Goal: Communication & Community: Answer question/provide support

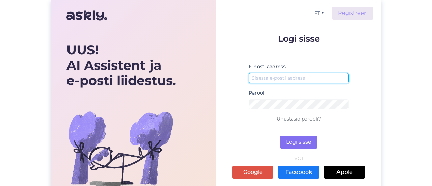
type input "[EMAIL_ADDRESS][DOMAIN_NAME]"
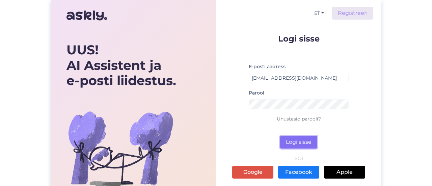
click at [296, 143] on button "Logi sisse" at bounding box center [298, 142] width 37 height 13
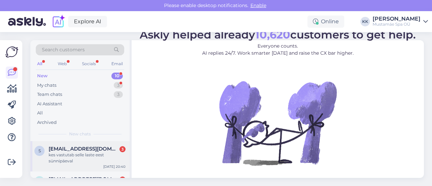
click at [77, 160] on div "kes vastutab selle laste eest sünnipäeval" at bounding box center [87, 158] width 77 height 12
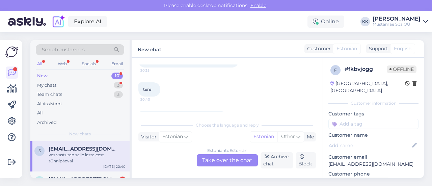
scroll to position [67, 0]
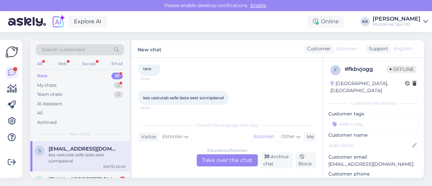
click at [225, 162] on div "Estonian to Estonian Take over the chat" at bounding box center [227, 160] width 61 height 12
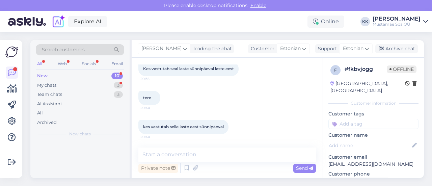
scroll to position [38, 0]
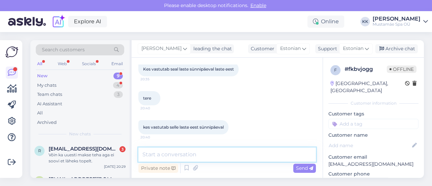
click at [205, 155] on textarea at bounding box center [226, 154] width 177 height 14
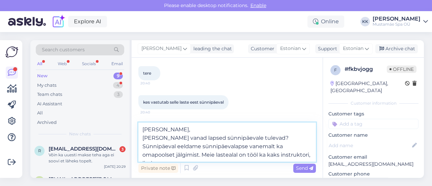
scroll to position [67, 0]
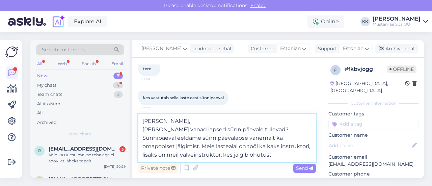
click at [182, 156] on textarea "[PERSON_NAME], [PERSON_NAME] vanad lapsed sünnipäevale tulevad? Sünnipäeval eel…" at bounding box center [226, 138] width 177 height 48
click at [256, 158] on textarea "[PERSON_NAME], [PERSON_NAME] vanad lapsed sünnipäevale tulevad? Sünnipäeval eel…" at bounding box center [226, 138] width 177 height 48
click at [284, 137] on textarea "[PERSON_NAME], [PERSON_NAME] vanad lapsed sünnipäevale tulevad? Sünnipäeval eel…" at bounding box center [226, 138] width 177 height 48
click at [296, 157] on textarea "[PERSON_NAME], [PERSON_NAME] vanad lapsed sünnipäevale tulevad? Sünnipäeval eel…" at bounding box center [226, 138] width 177 height 48
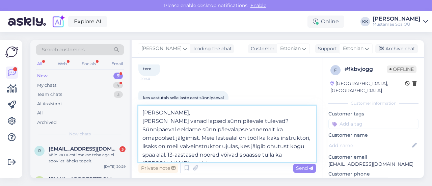
click at [293, 145] on textarea "[PERSON_NAME], [PERSON_NAME] vanad lapsed sünnipäevale tulevad? Sünnipäeval eel…" at bounding box center [226, 134] width 177 height 56
click at [298, 156] on textarea "[PERSON_NAME], [PERSON_NAME] vanad lapsed sünnipäevale tulevad? Sünnipäeval eel…" at bounding box center [226, 134] width 177 height 56
type textarea "[PERSON_NAME], [PERSON_NAME] vanad lapsed sünnipäevale tulevad? Sünnipäeval eel…"
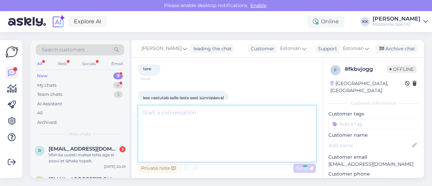
scroll to position [97, 0]
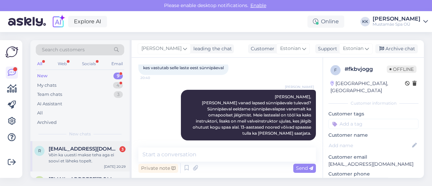
click at [76, 155] on div "Võin ka uuesti makse teha aga ei soovi et läheks topelt." at bounding box center [87, 158] width 77 height 12
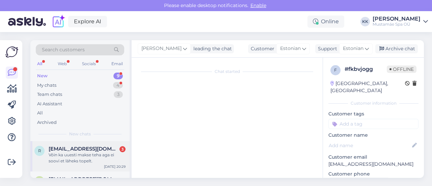
scroll to position [255, 0]
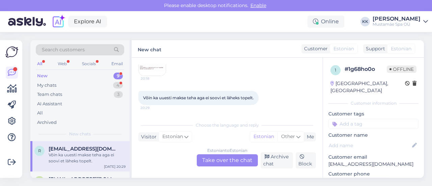
click at [322, 67] on div "Chat started [DATE] Tere. 19:40 Ostsin just 1 perepileti ja 1 üksik pileti e po…" at bounding box center [227, 118] width 191 height 120
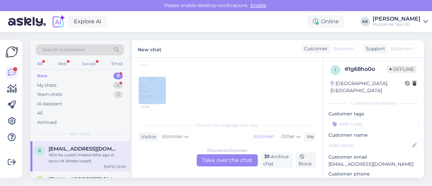
scroll to position [225, 0]
click at [143, 87] on img at bounding box center [152, 92] width 27 height 27
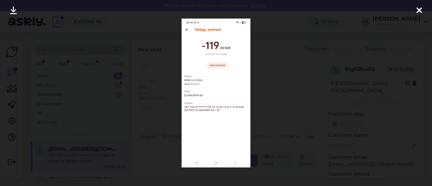
click at [419, 10] on icon at bounding box center [418, 10] width 5 height 9
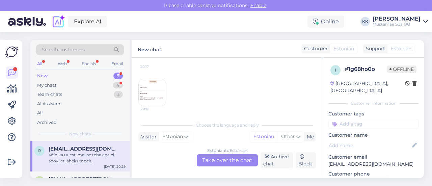
click at [216, 161] on div "Estonian to Estonian Take over the chat" at bounding box center [227, 160] width 61 height 12
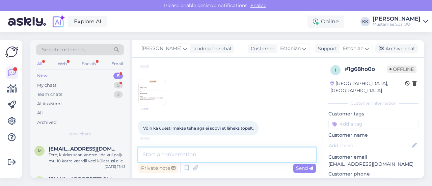
click at [195, 154] on textarea at bounding box center [226, 154] width 177 height 14
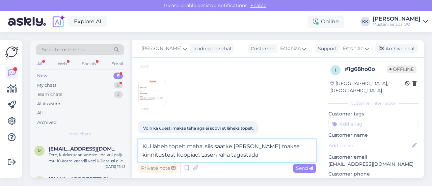
type textarea "Kui läheb topelt maha, siis saatke [PERSON_NAME] makse kinnitustest koopiad. La…"
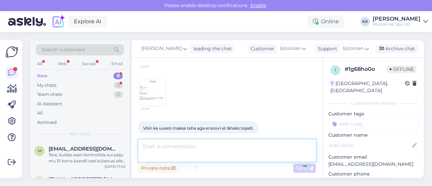
scroll to position [260, 0]
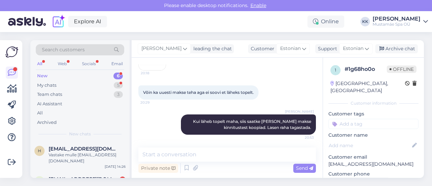
click at [405, 25] on div "Mustamäe Spa OÜ" at bounding box center [396, 24] width 48 height 5
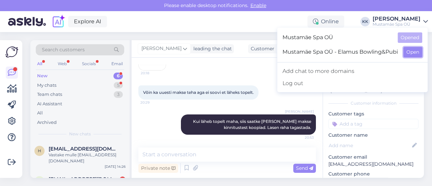
click at [412, 53] on button "Open" at bounding box center [412, 52] width 19 height 10
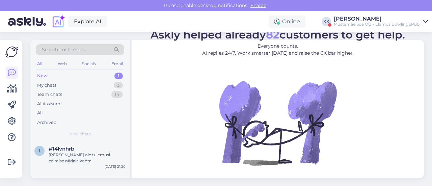
click at [184, 143] on figure "Askly helped already 82 customers to get help. Everyone counts. AI replies 24/7…" at bounding box center [278, 106] width 280 height 154
click at [57, 85] on div "My chats 3" at bounding box center [80, 85] width 88 height 9
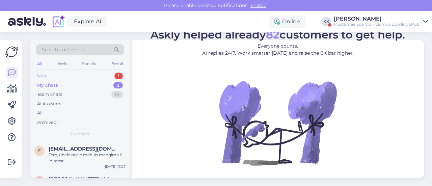
click at [63, 75] on div "New 1" at bounding box center [80, 75] width 88 height 9
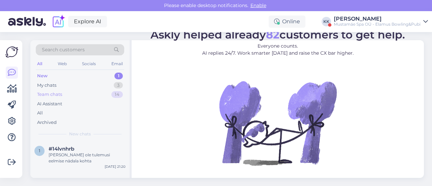
click at [63, 95] on div "Team chats 14" at bounding box center [80, 94] width 88 height 9
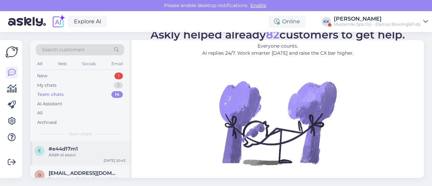
click at [69, 153] on div "Aitäh ei soovi" at bounding box center [87, 155] width 77 height 6
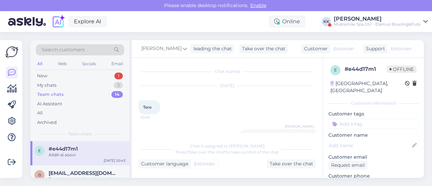
scroll to position [204, 0]
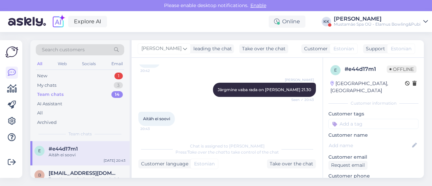
click at [398, 23] on div "Mustamäe Spa OÜ - Elamus Bowling&Pubi" at bounding box center [377, 24] width 87 height 5
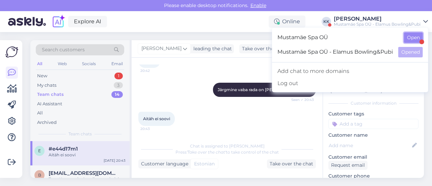
click at [414, 37] on button "Open" at bounding box center [413, 37] width 19 height 10
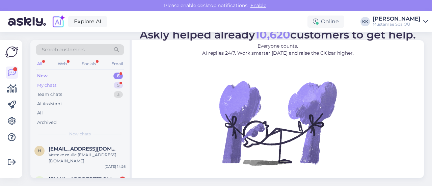
click at [49, 84] on div "My chats" at bounding box center [46, 85] width 19 height 7
click at [77, 161] on div "Kui läheb topelt maha, siis saatke [PERSON_NAME] makse kinnitustest koopiad. La…" at bounding box center [87, 158] width 77 height 12
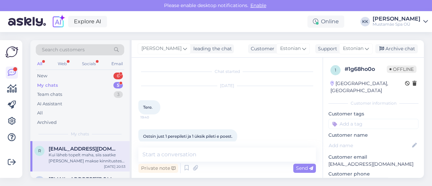
scroll to position [260, 0]
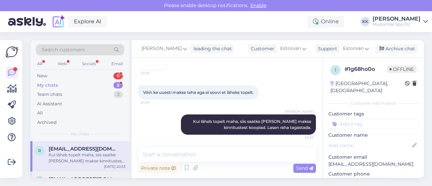
click at [79, 177] on span "[EMAIL_ADDRESS][DOMAIN_NAME]" at bounding box center [84, 179] width 70 height 6
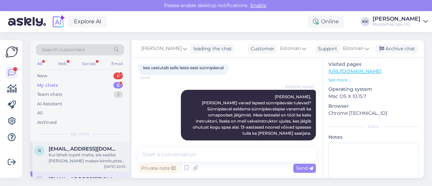
scroll to position [129, 0]
click at [89, 164] on div "r [EMAIL_ADDRESS][DOMAIN_NAME] Kui läheb topelt maha, siis saatke [PERSON_NAME]…" at bounding box center [79, 156] width 99 height 30
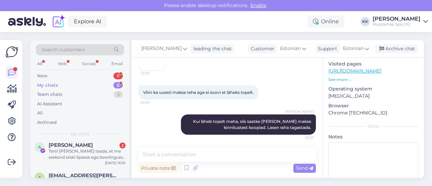
scroll to position [67, 0]
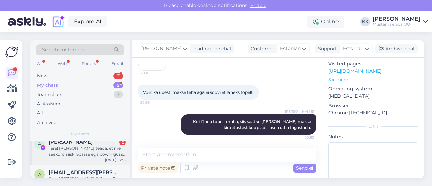
click at [88, 155] on div "Tere! [PERSON_NAME] teada, et me seekord siiski Spasse ega bowlingusse ei jòua,…" at bounding box center [87, 151] width 77 height 12
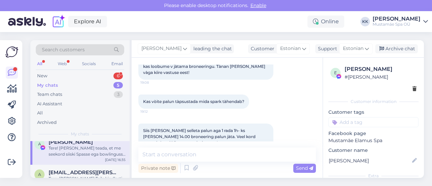
scroll to position [1188, 0]
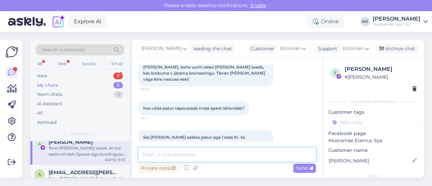
click at [171, 148] on textarea at bounding box center [226, 154] width 177 height 14
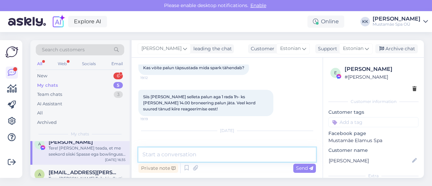
click at [225, 153] on textarea at bounding box center [226, 154] width 177 height 14
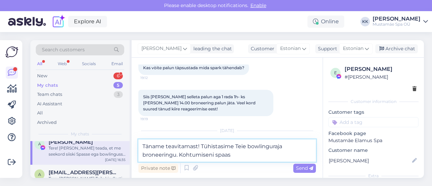
type textarea "Täname teavitamast! Tühistasime Teie bowlinguraja broneeringu. Kohtumiseni spaa…"
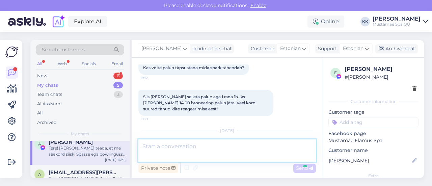
scroll to position [1264, 0]
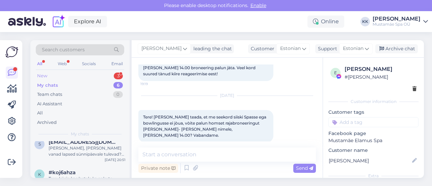
click at [71, 76] on div "New 3" at bounding box center [80, 75] width 88 height 9
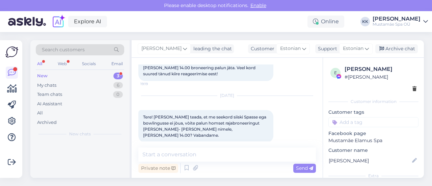
scroll to position [0, 0]
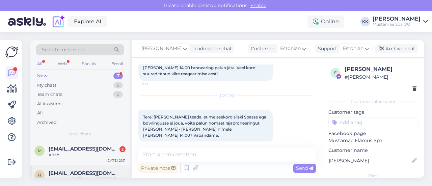
click at [88, 174] on span "[EMAIL_ADDRESS][DOMAIN_NAME]" at bounding box center [84, 173] width 70 height 6
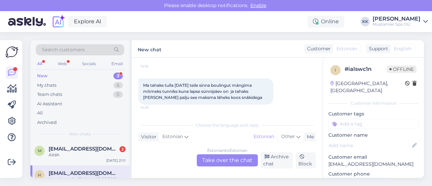
scroll to position [110, 0]
click at [246, 158] on div "Estonian to Estonian Take over the chat" at bounding box center [227, 160] width 61 height 12
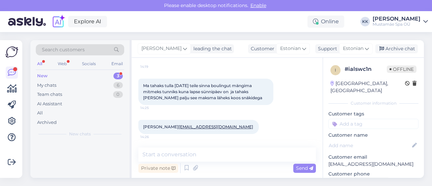
scroll to position [108, 0]
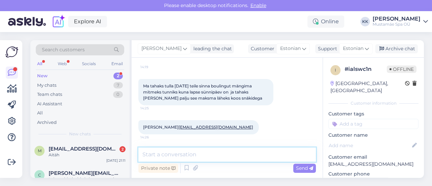
click at [175, 150] on textarea at bounding box center [226, 154] width 177 height 14
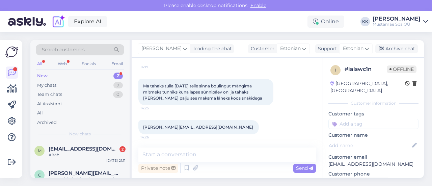
click at [406, 20] on div "[PERSON_NAME]" at bounding box center [396, 18] width 48 height 5
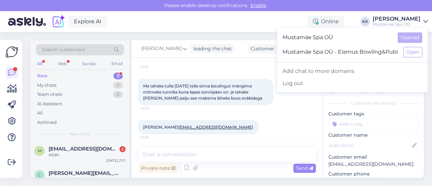
click at [406, 20] on div "[PERSON_NAME]" at bounding box center [396, 18] width 48 height 5
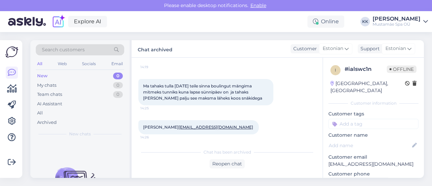
scroll to position [166, 0]
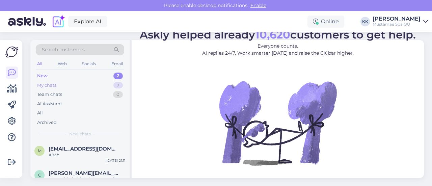
click at [86, 85] on div "My chats 7" at bounding box center [80, 85] width 88 height 9
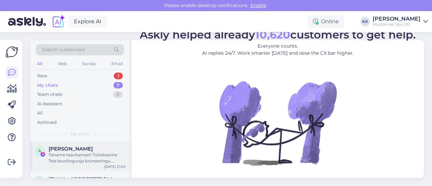
click at [75, 153] on div "Täname teavitamast! Tühistasime Teie bowlinguraja broneeringu. Kohtumiseni spaa…" at bounding box center [87, 158] width 77 height 12
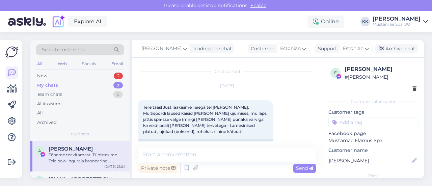
scroll to position [1264, 0]
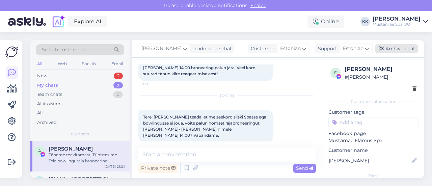
click at [403, 52] on div "Archive chat" at bounding box center [396, 48] width 43 height 9
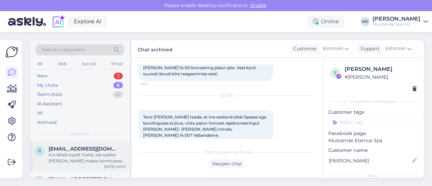
click at [98, 168] on div "r [EMAIL_ADDRESS][DOMAIN_NAME] Kui läheb topelt maha, siis saatke [PERSON_NAME]…" at bounding box center [79, 156] width 99 height 30
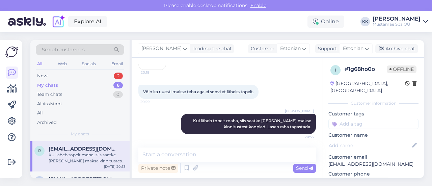
scroll to position [260, 0]
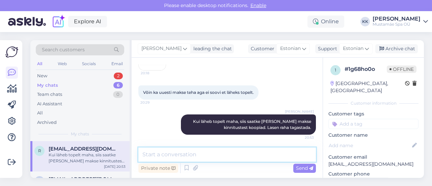
click at [192, 155] on textarea at bounding box center [226, 154] width 177 height 14
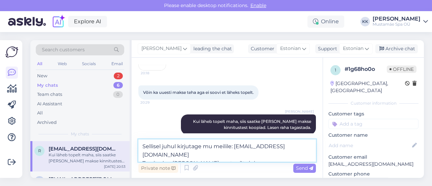
type textarea "Sellisel juhul kirjutage mu meilile: kati@elamusspa.ee Tervitades, Kati Kalden,…"
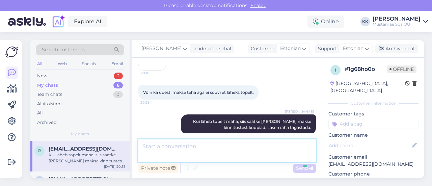
scroll to position [295, 0]
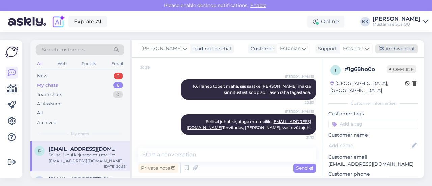
click at [403, 47] on div "Archive chat" at bounding box center [396, 48] width 43 height 9
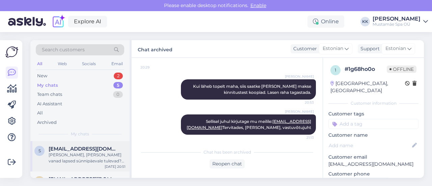
click at [84, 146] on span "[EMAIL_ADDRESS][DOMAIN_NAME]" at bounding box center [84, 149] width 70 height 6
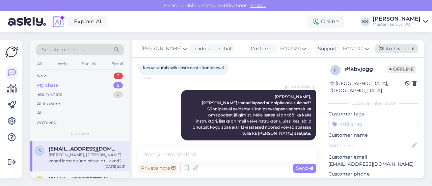
click at [393, 50] on div "Archive chat" at bounding box center [396, 48] width 43 height 9
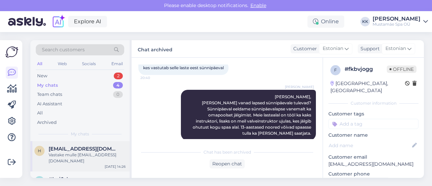
click at [76, 151] on span "[EMAIL_ADDRESS][DOMAIN_NAME]" at bounding box center [84, 149] width 70 height 6
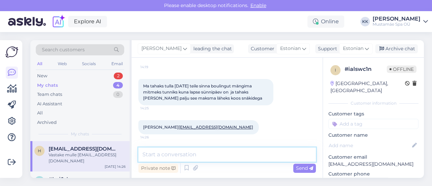
click at [204, 159] on textarea at bounding box center [226, 154] width 177 height 14
type textarea "Tere,"
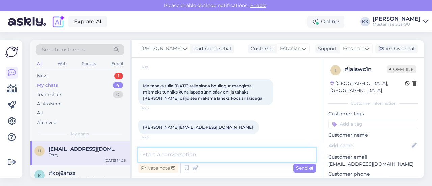
scroll to position [137, 0]
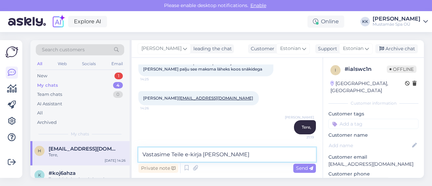
type textarea "Vastasime Teile e-kirja [PERSON_NAME]."
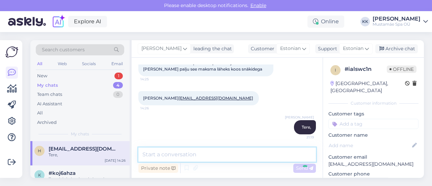
scroll to position [166, 0]
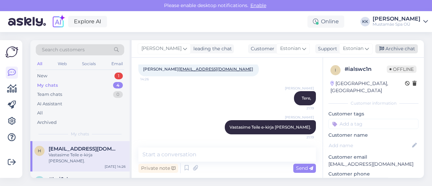
click at [399, 48] on div "Archive chat" at bounding box center [396, 48] width 43 height 9
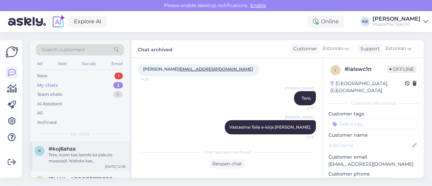
click at [95, 149] on div "#koj6ahza" at bounding box center [87, 149] width 77 height 6
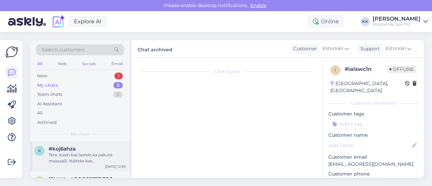
scroll to position [0, 0]
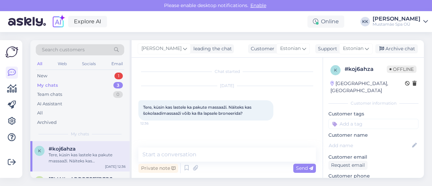
click at [207, 142] on div "Chat started Oct 10 2025 Tere, küsin kas lastele ka pakute massaaži. Näiteks ka…" at bounding box center [227, 118] width 191 height 120
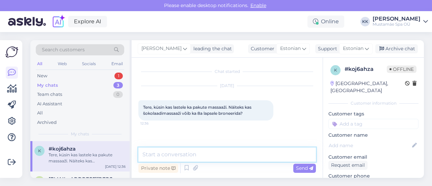
click at [196, 149] on textarea at bounding box center [226, 154] width 177 height 14
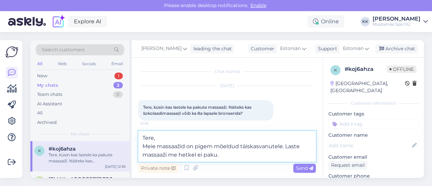
click at [167, 155] on textarea "Tere, Meie massaažid on pigem mõeldud täiskasvanutele. Laste massaaži me hetkel…" at bounding box center [226, 146] width 177 height 31
click at [231, 153] on textarea "Tere, Meie massaažid on pigem mõeldud täiskasvanutele. Laste massaaži me hetkel…" at bounding box center [226, 146] width 177 height 31
type textarea "Tere, Meie massaažid on pigem mõeldud täiskasvanutele. Laste massaaži me hetkel…"
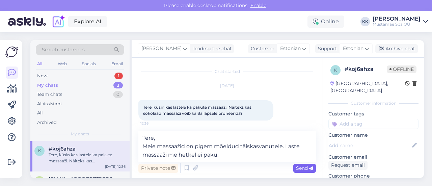
click at [306, 167] on span "Send" at bounding box center [304, 168] width 17 height 6
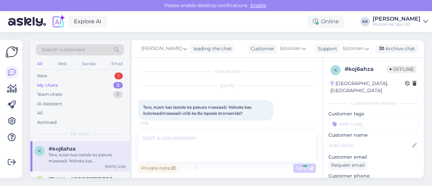
scroll to position [27, 0]
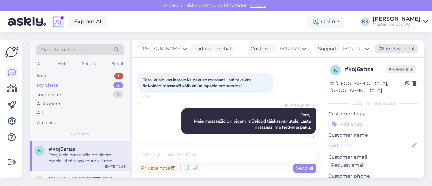
click at [401, 48] on div "Archive chat" at bounding box center [396, 48] width 43 height 9
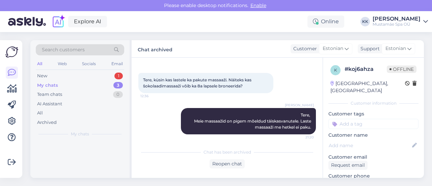
scroll to position [30, 0]
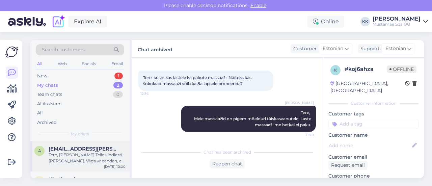
click at [81, 158] on div "Tere, [PERSON_NAME] Teile kindlasti [PERSON_NAME]. Väga vabandan, et ei ole jõu…" at bounding box center [87, 158] width 77 height 12
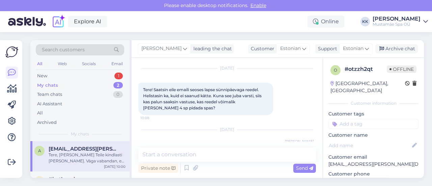
scroll to position [0, 0]
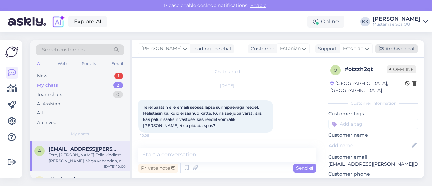
click at [398, 48] on div "Archive chat" at bounding box center [396, 48] width 43 height 9
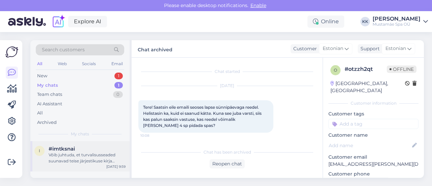
click at [117, 160] on div "Võib juhtuda, et turvalisusseaded suunavad teise järjestikuse kirja spämmi alla…" at bounding box center [87, 158] width 77 height 12
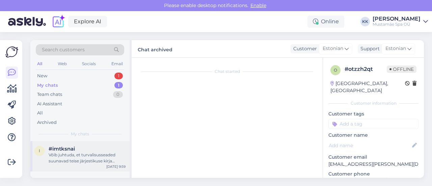
scroll to position [131, 0]
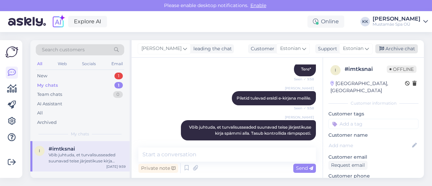
click at [406, 51] on div "Archive chat" at bounding box center [396, 48] width 43 height 9
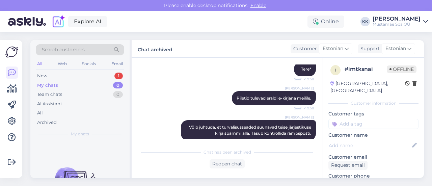
click at [61, 81] on div "My chats 0" at bounding box center [80, 85] width 88 height 9
click at [38, 74] on div "New" at bounding box center [42, 76] width 10 height 7
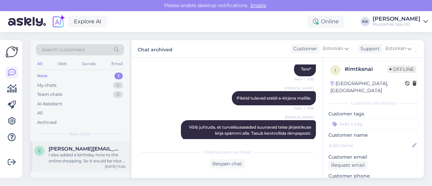
click at [89, 163] on div "I also added a birthday note to the online shopping. So it would be nice if you…" at bounding box center [87, 158] width 77 height 12
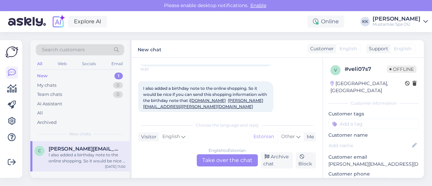
scroll to position [263, 0]
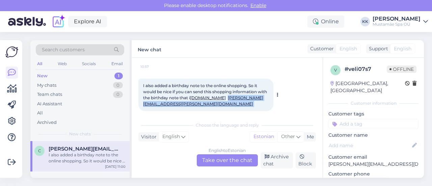
drag, startPoint x: 220, startPoint y: 97, endPoint x: 144, endPoint y: 101, distance: 76.3
click at [144, 101] on div "I also added a birthday note to the online shopping. So it would be nice if you…" at bounding box center [205, 95] width 135 height 32
copy span "dmytro.v.yermakov@gmail.com"
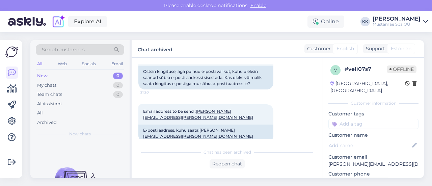
scroll to position [411, 0]
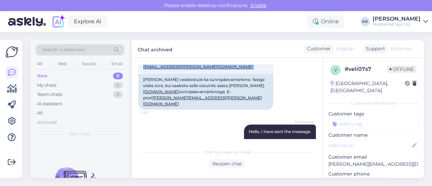
click at [42, 123] on div "Archived" at bounding box center [47, 122] width 20 height 7
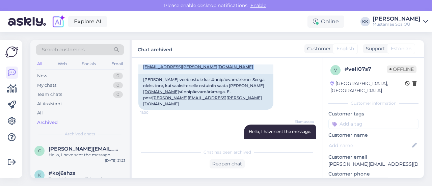
click at [410, 22] on div "Mustamäe Spa OÜ" at bounding box center [396, 24] width 48 height 5
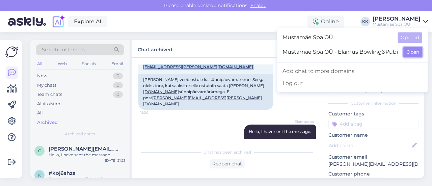
click at [412, 51] on button "Open" at bounding box center [412, 52] width 19 height 10
